Goal: Information Seeking & Learning: Learn about a topic

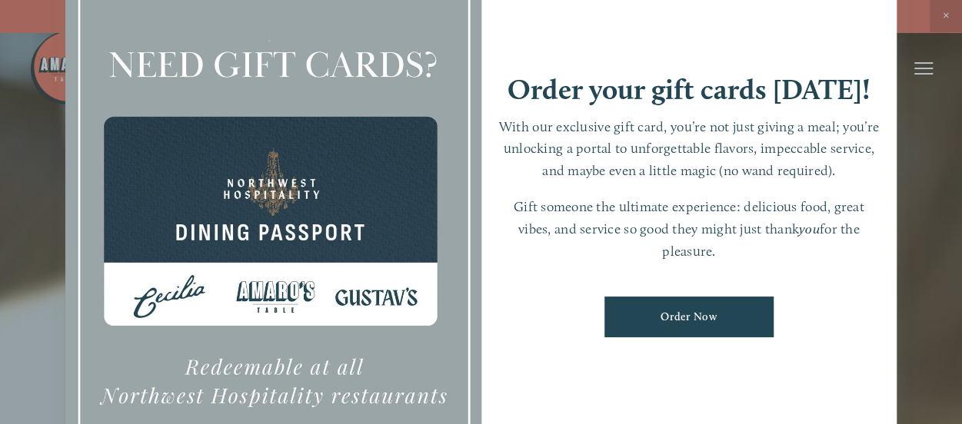
click at [931, 176] on div at bounding box center [481, 212] width 962 height 424
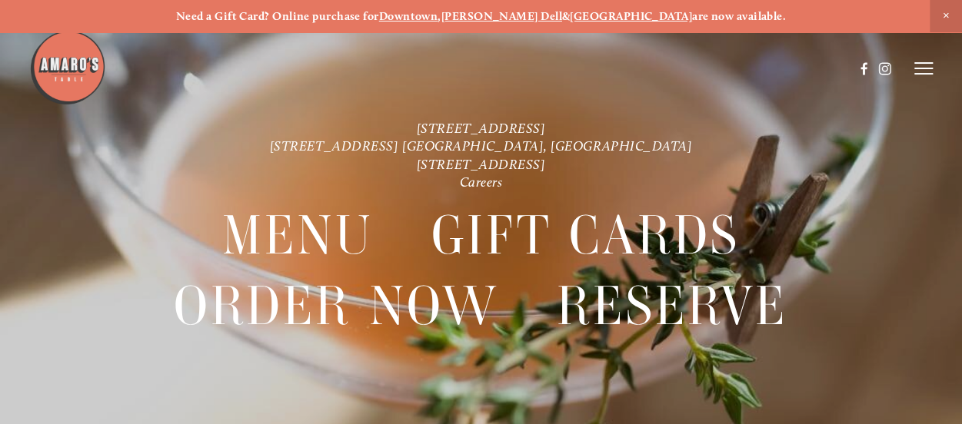
click at [931, 176] on div "[STREET_ADDRESS] [STREET_ADDRESS] [GEOGRAPHIC_DATA], [GEOGRAPHIC_DATA] [STREET_…" at bounding box center [481, 244] width 962 height 251
click at [925, 70] on icon at bounding box center [923, 68] width 18 height 14
click at [651, 70] on span "Menu" at bounding box center [659, 67] width 28 height 13
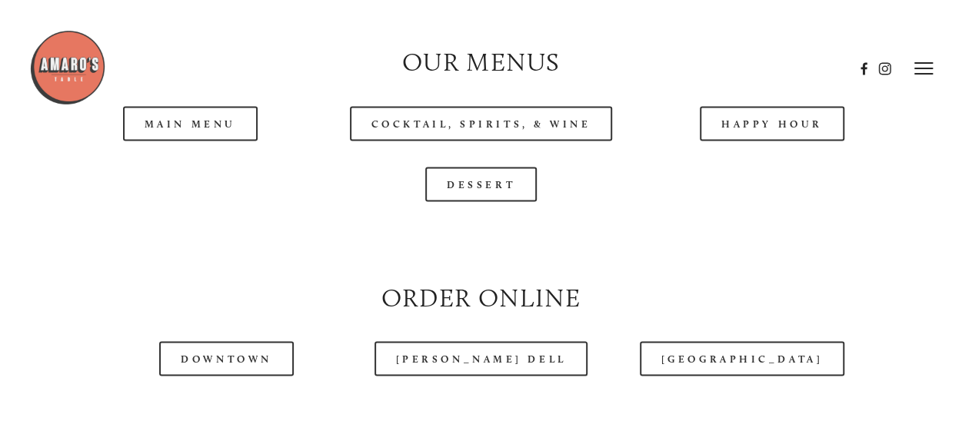
scroll to position [1408, 0]
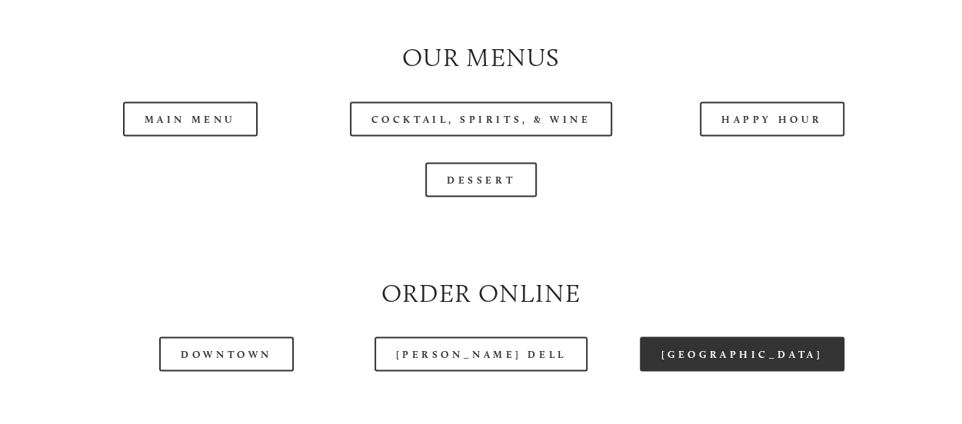
click at [737, 371] on link "[GEOGRAPHIC_DATA]" at bounding box center [742, 354] width 204 height 35
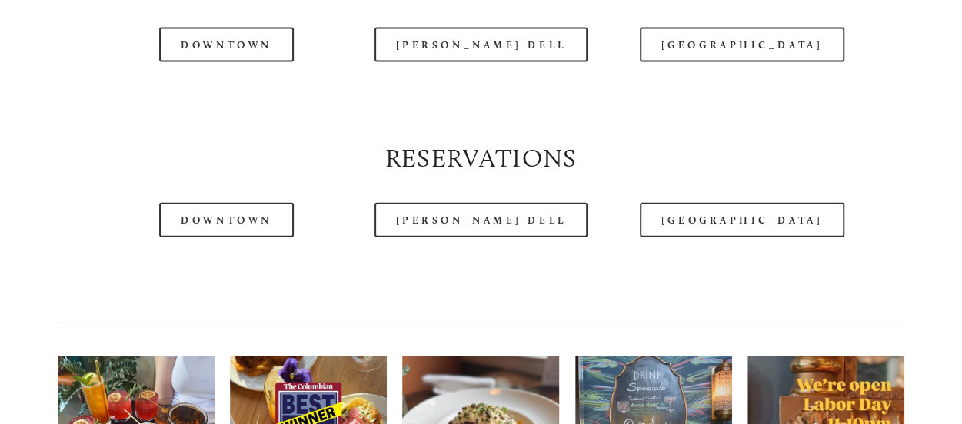
scroll to position [1726, 0]
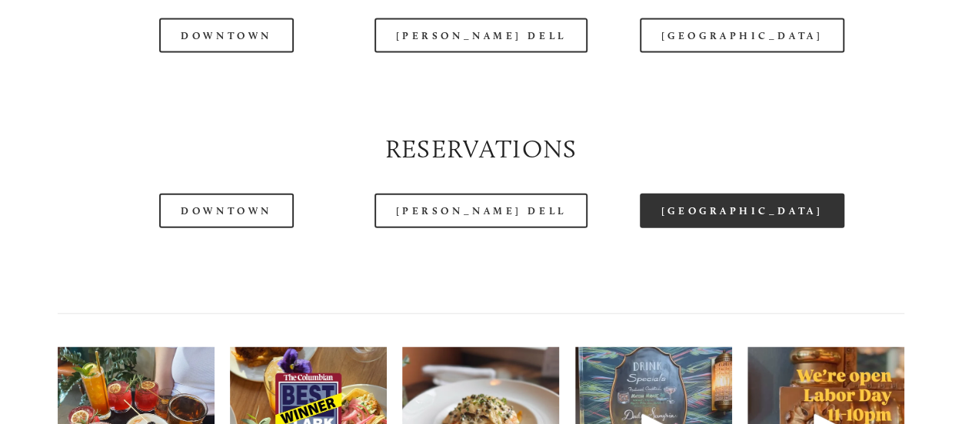
click at [712, 228] on link "[GEOGRAPHIC_DATA]" at bounding box center [742, 211] width 204 height 35
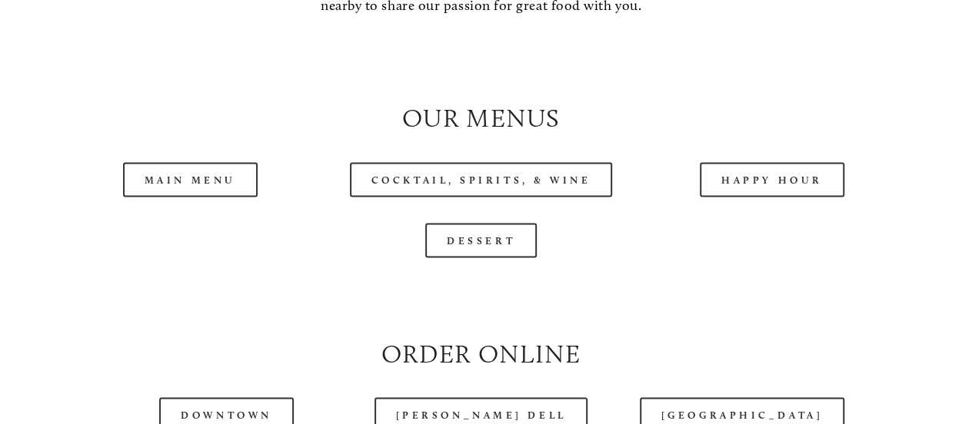
scroll to position [1352, 0]
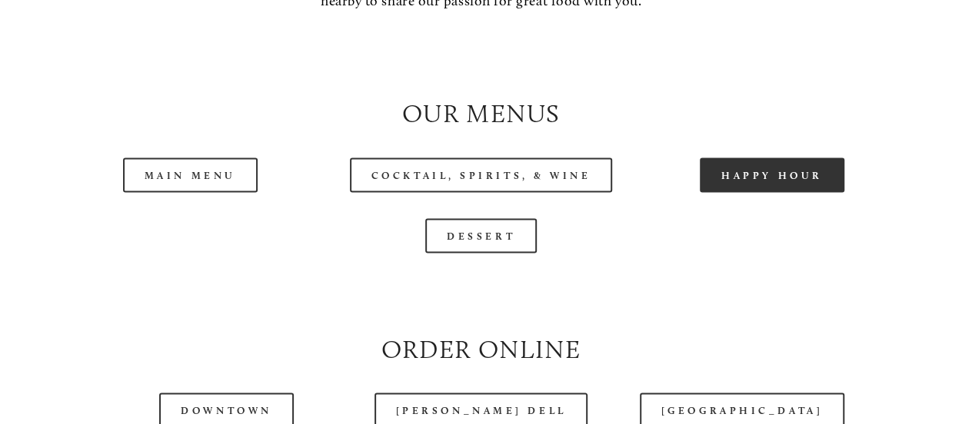
click at [746, 192] on link "Happy Hour" at bounding box center [771, 175] width 145 height 35
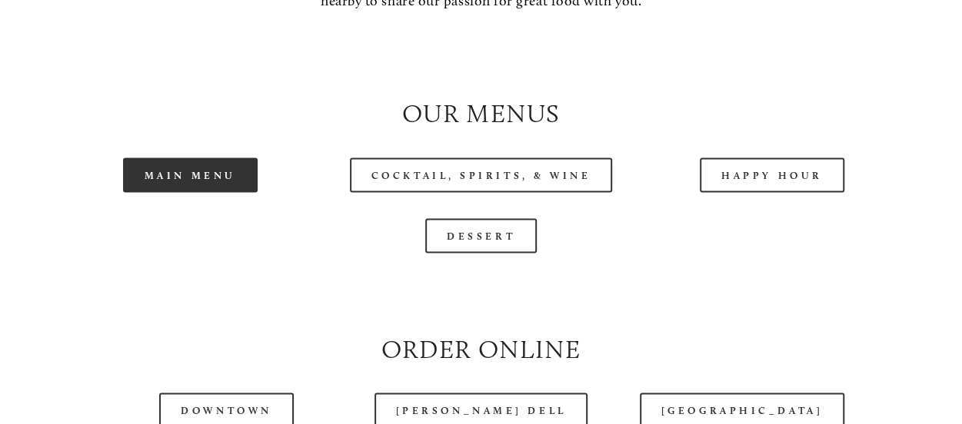
click at [206, 192] on link "Main Menu" at bounding box center [190, 175] width 135 height 35
